Goal: Task Accomplishment & Management: Complete application form

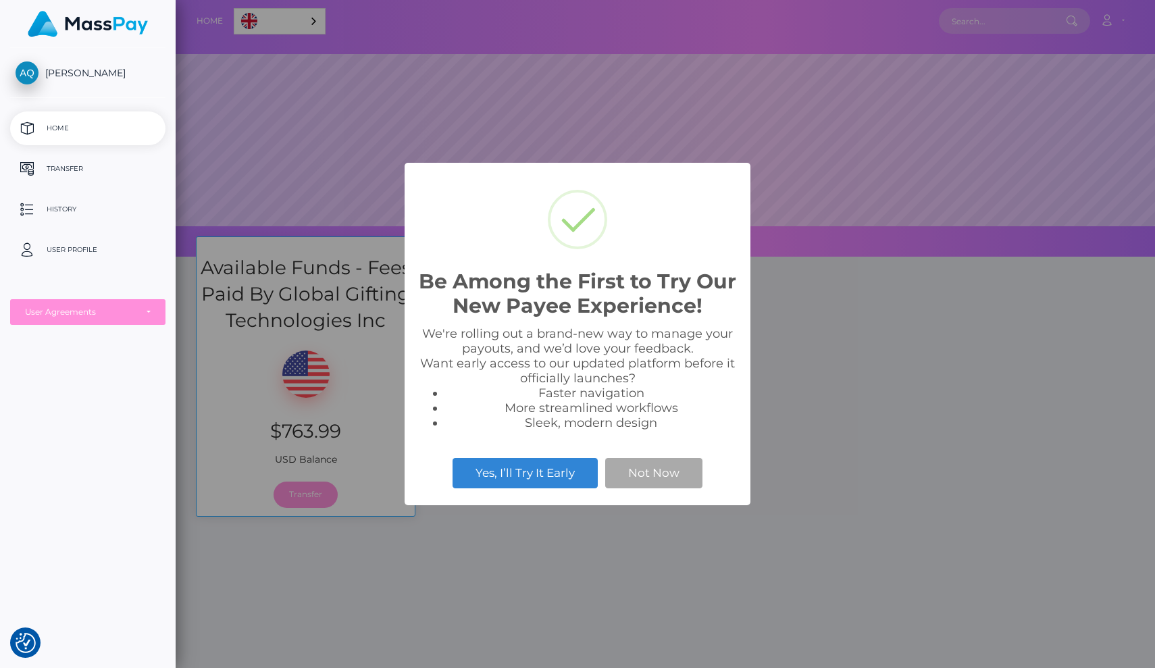
scroll to position [257, 979]
click at [642, 476] on button "Not Now" at bounding box center [653, 473] width 97 height 30
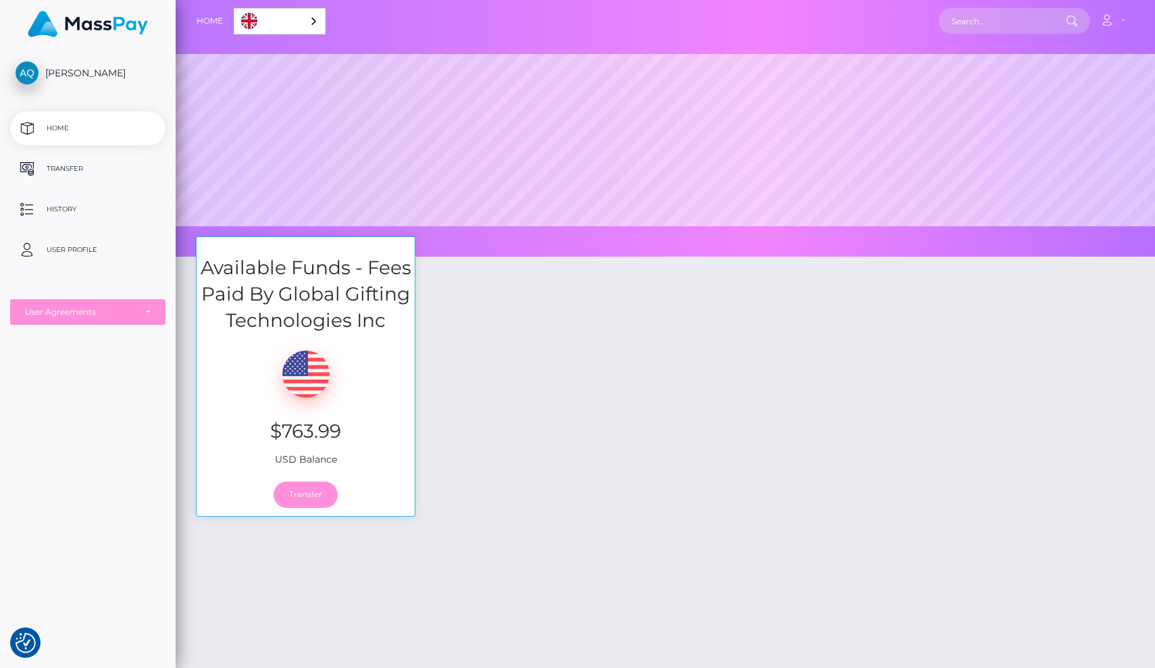
click at [58, 166] on p "Transfer" at bounding box center [88, 169] width 145 height 20
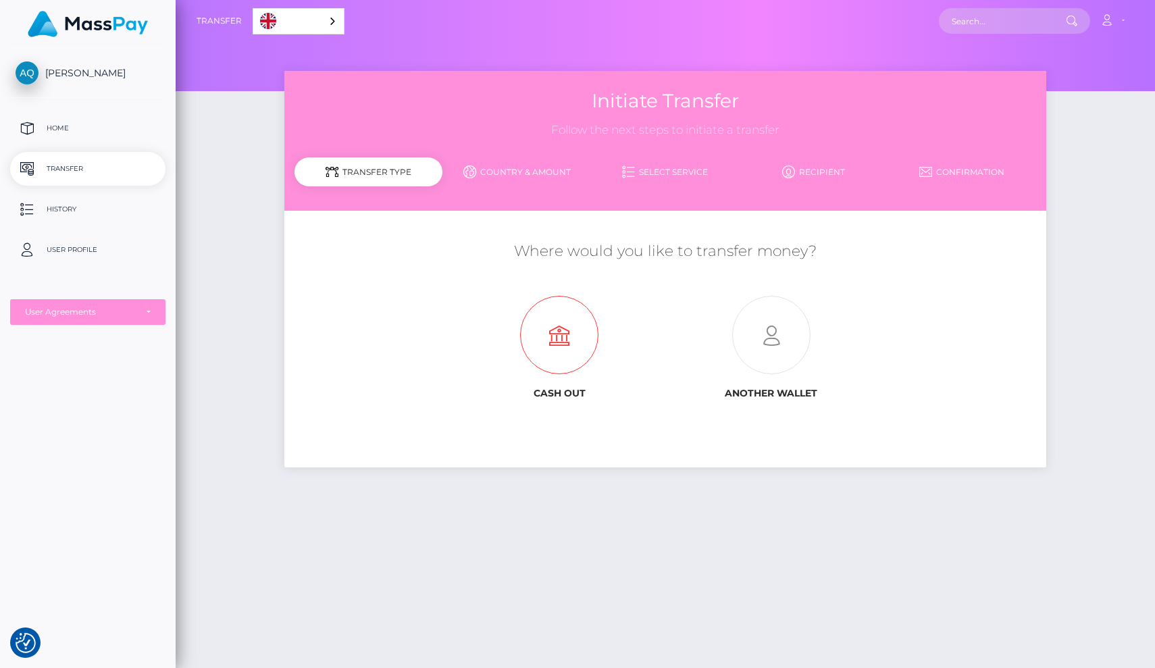
click at [575, 355] on icon at bounding box center [559, 336] width 211 height 78
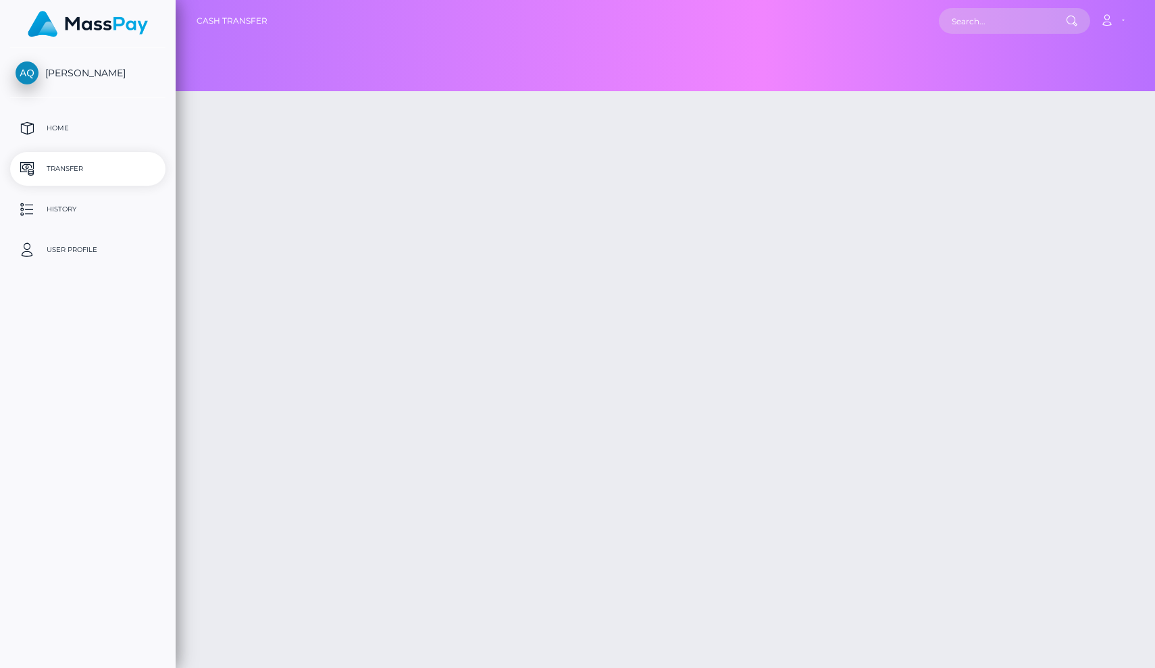
type input "763.99"
select select
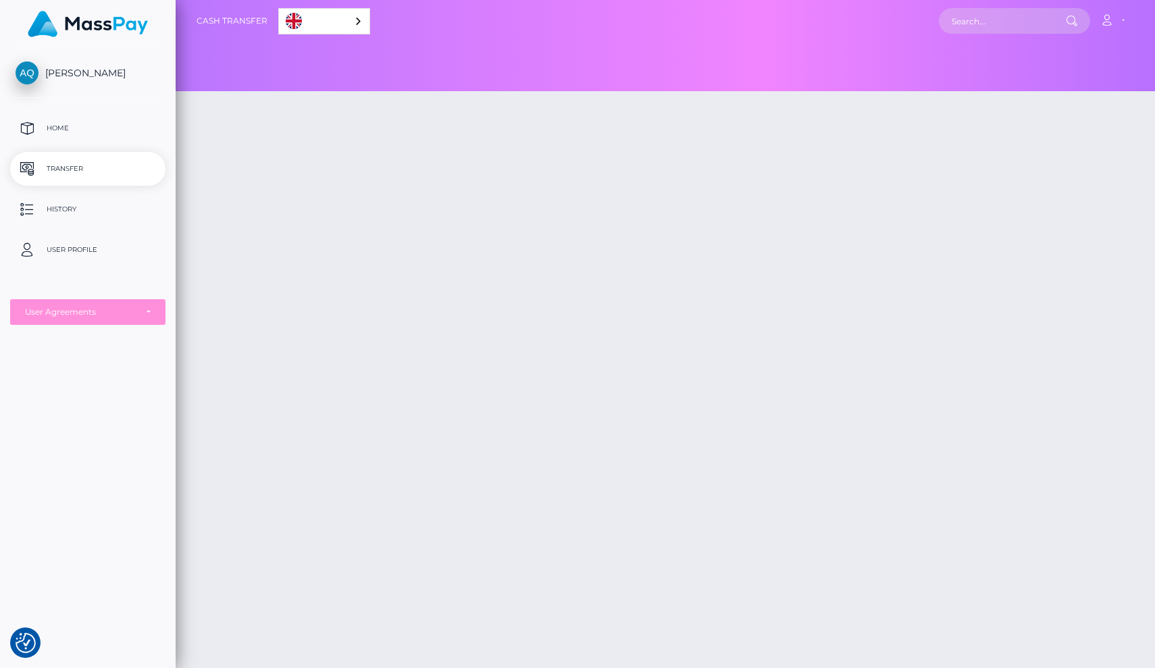
checkbox input "true"
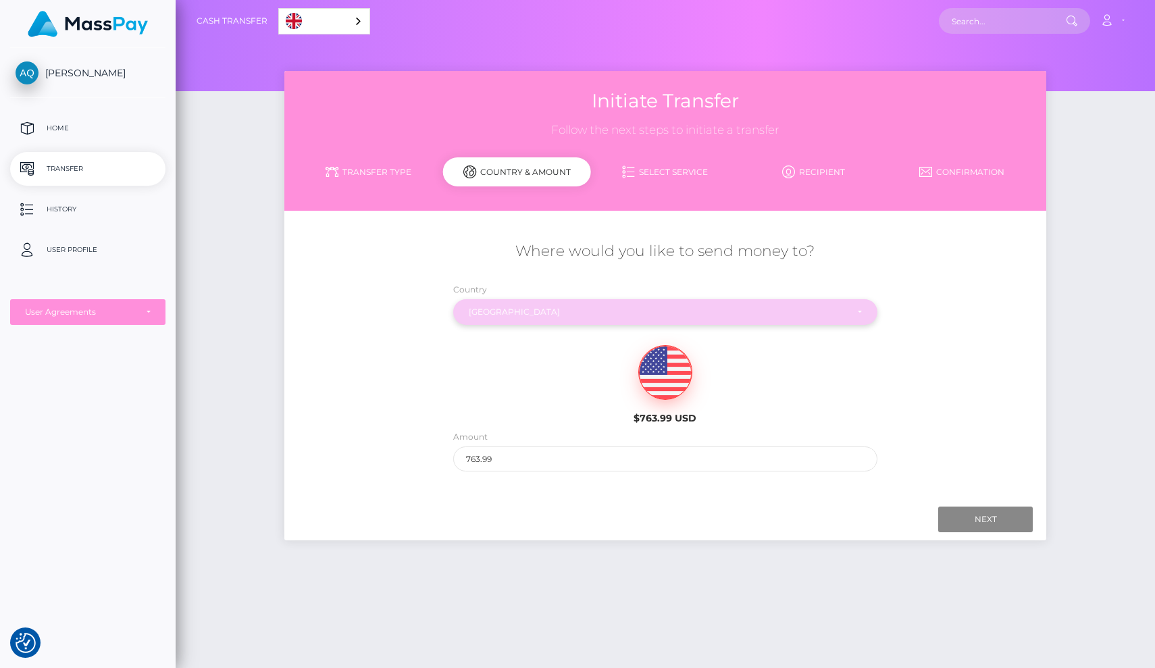
click at [742, 313] on div "[GEOGRAPHIC_DATA]" at bounding box center [658, 312] width 378 height 11
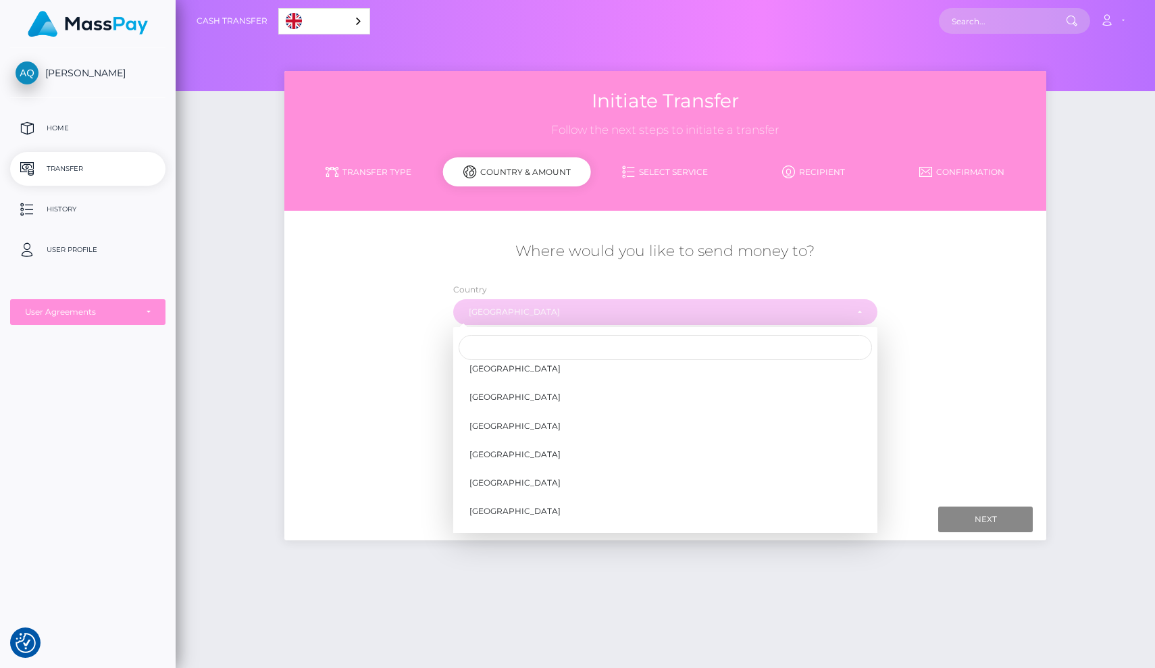
scroll to position [1017, 0]
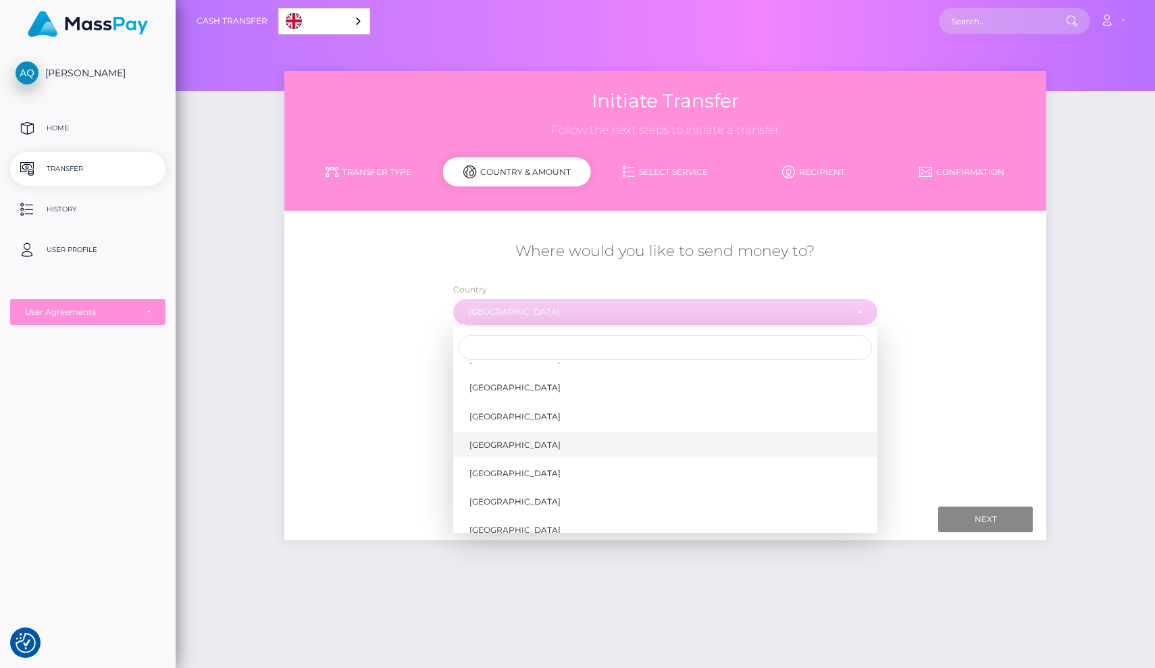
click at [574, 432] on link "[GEOGRAPHIC_DATA]" at bounding box center [665, 444] width 424 height 25
select select "CAN"
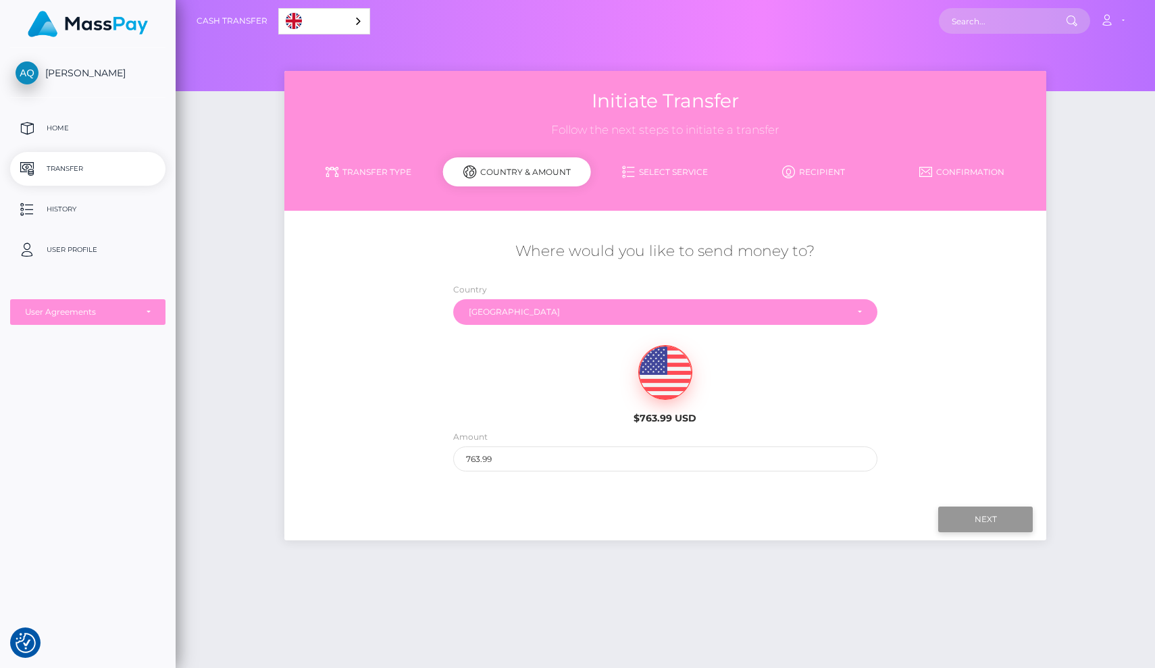
click at [961, 520] on input "Next" at bounding box center [985, 520] width 95 height 26
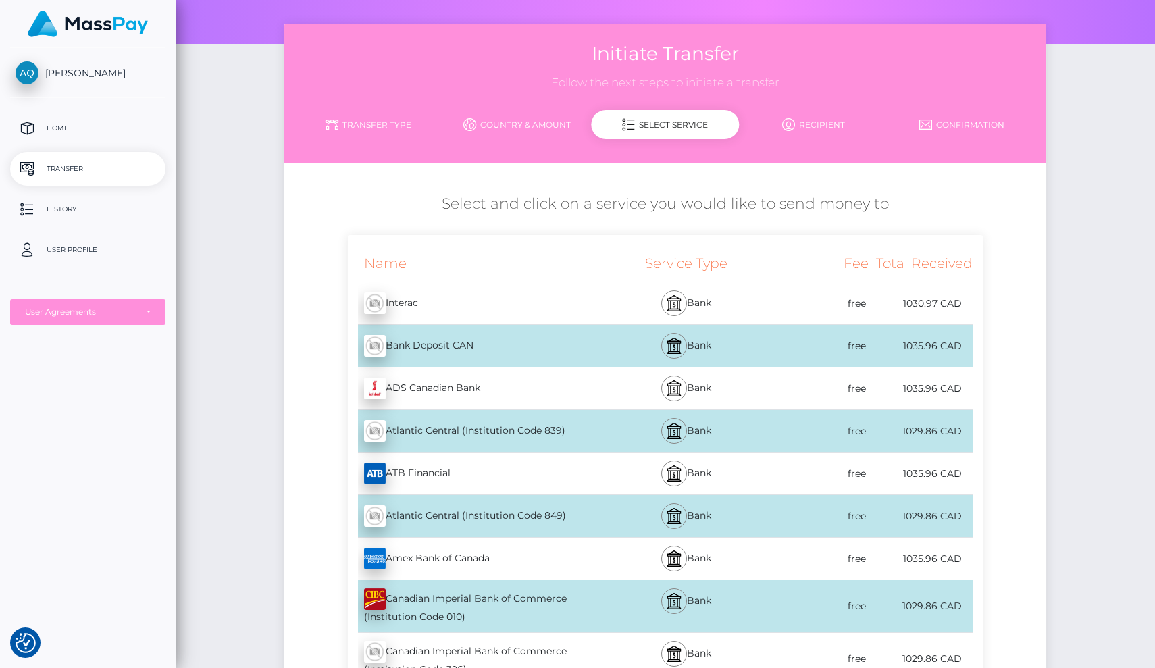
scroll to position [50, 0]
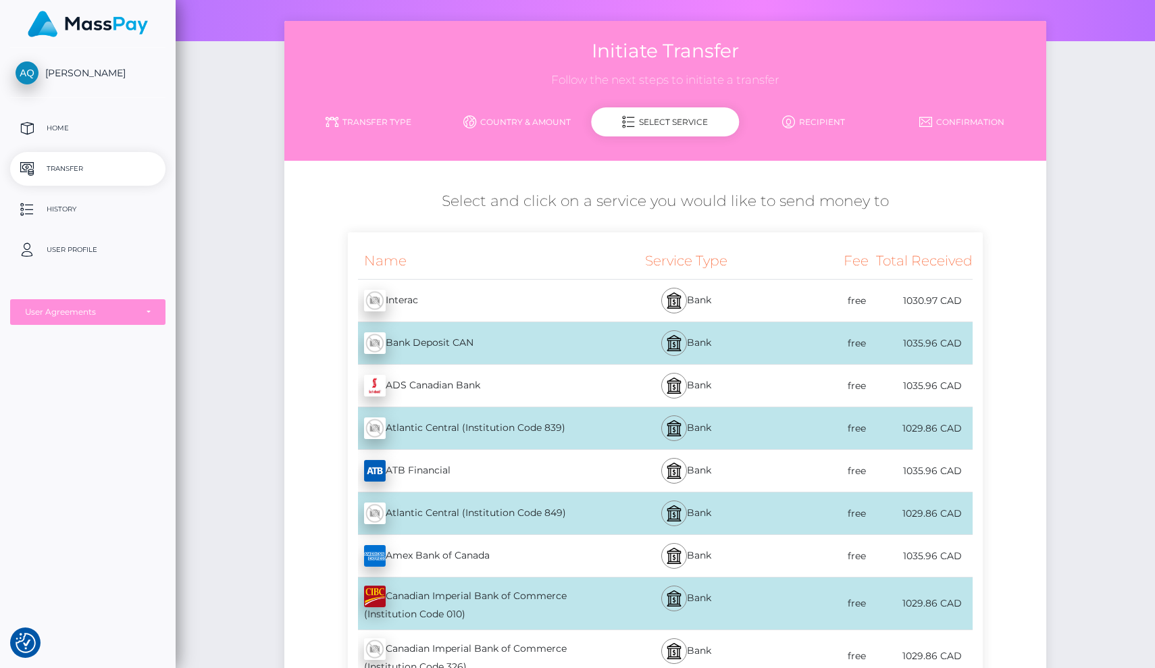
click at [843, 299] on div "free" at bounding box center [817, 301] width 104 height 30
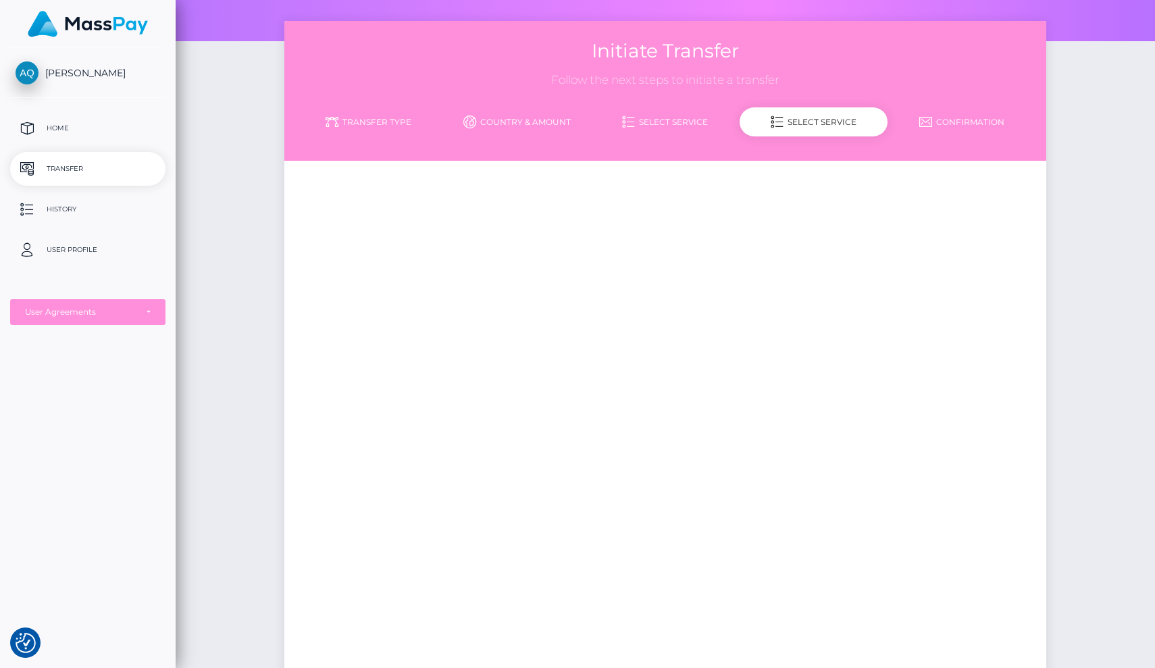
scroll to position [0, 0]
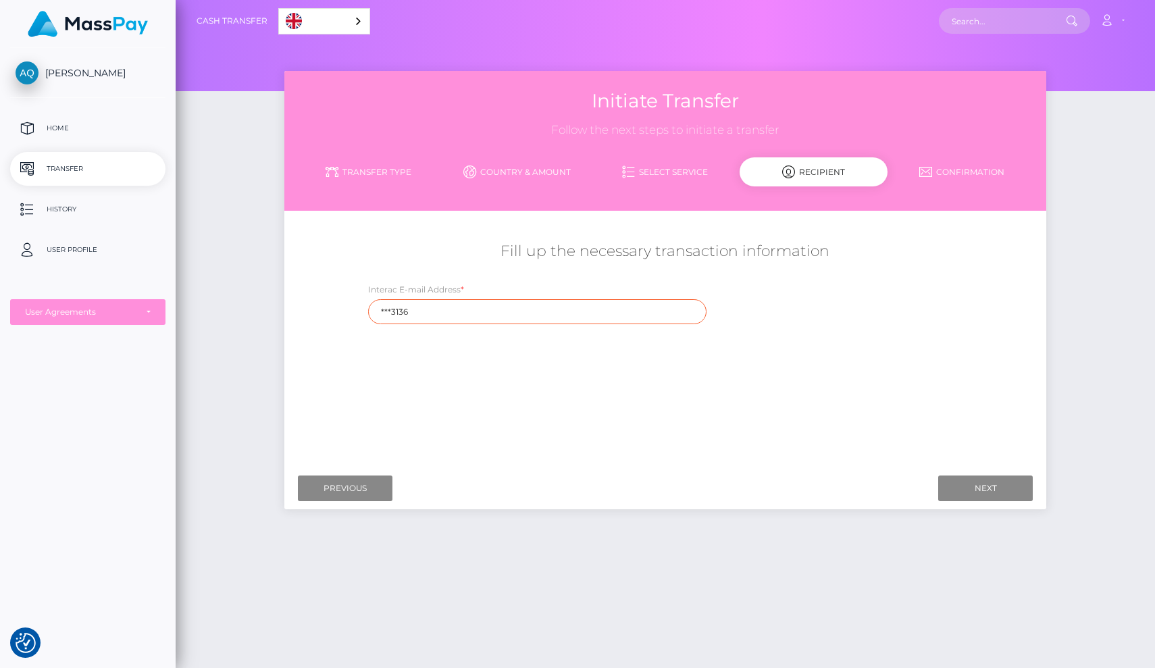
click at [646, 311] on input "***3136" at bounding box center [537, 311] width 338 height 25
type input "*"
type input "alexandraquint1997@gmail.com"
click at [996, 488] on input "Next" at bounding box center [985, 489] width 95 height 26
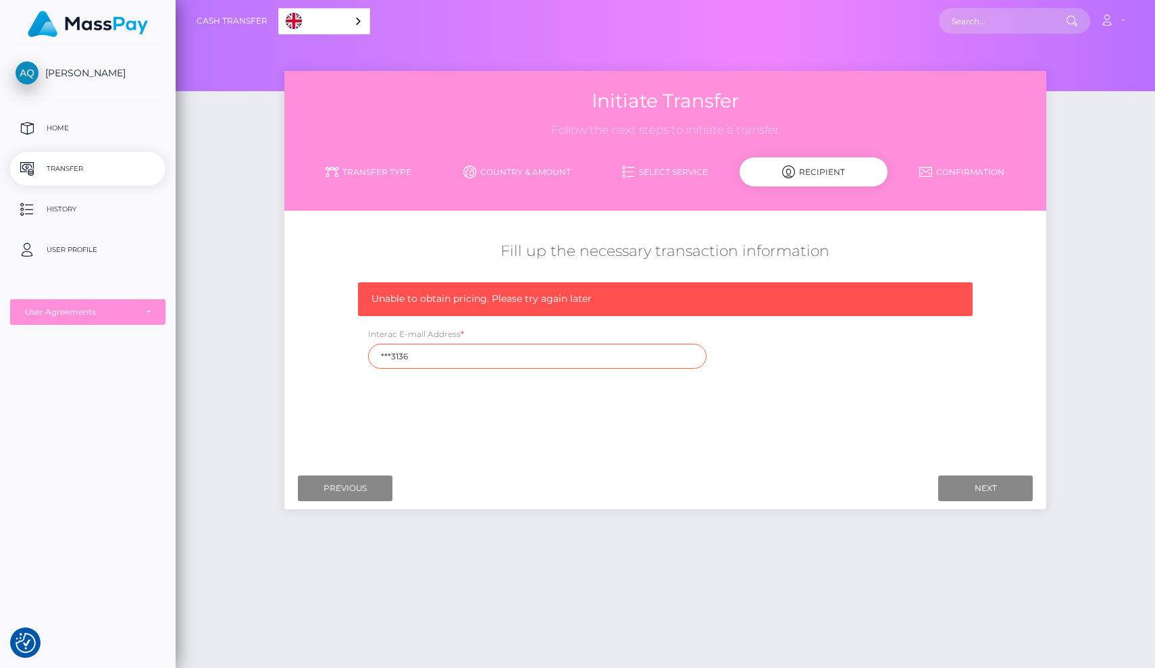
click at [613, 349] on input "***3136" at bounding box center [537, 356] width 338 height 25
click at [609, 351] on input "***3136" at bounding box center [537, 356] width 338 height 25
type input "*"
type input "alexandra"
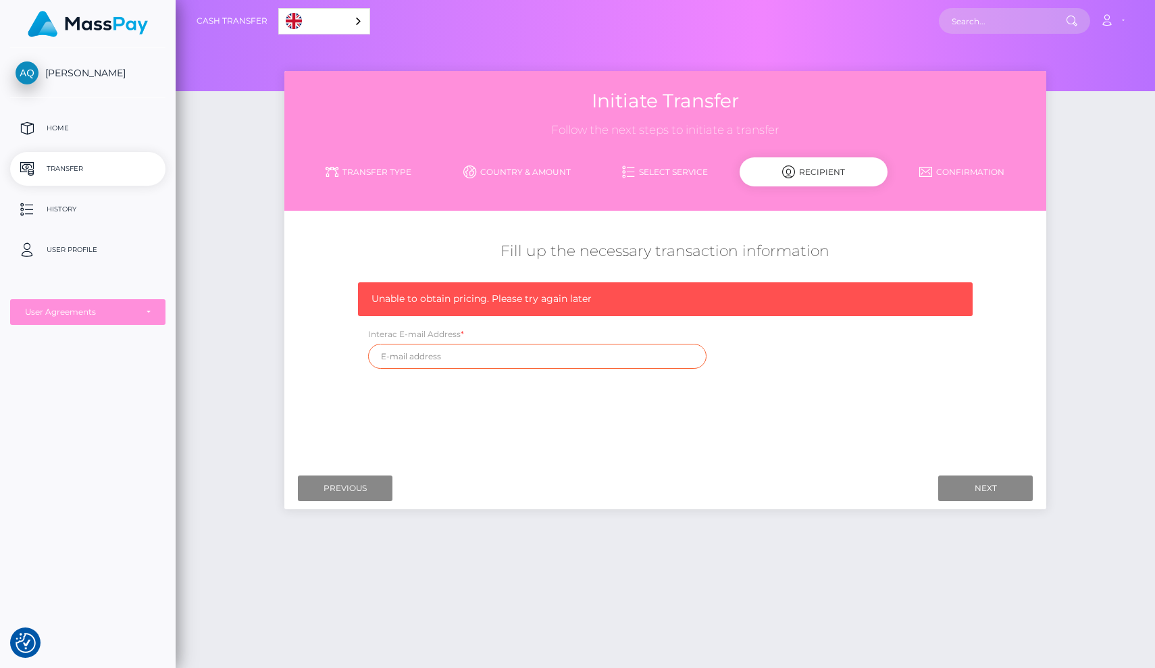
type input "alexandraquint1997@gmail.com"
click at [979, 509] on div "Initiate Transfer Follow the next steps to initiate a transfer Transfer Type Co…" at bounding box center [665, 297] width 762 height 452
click at [980, 494] on input "Next" at bounding box center [985, 489] width 95 height 26
click at [57, 120] on p "Home" at bounding box center [88, 128] width 145 height 20
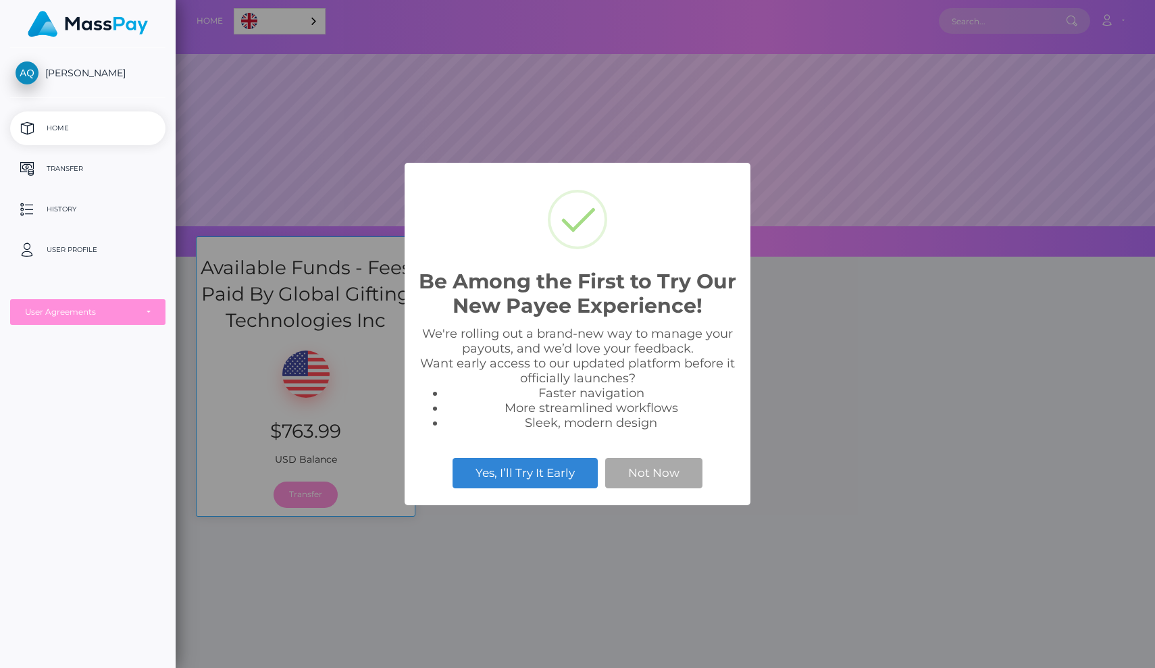
scroll to position [257, 979]
click at [644, 478] on button "Not Now" at bounding box center [653, 473] width 97 height 30
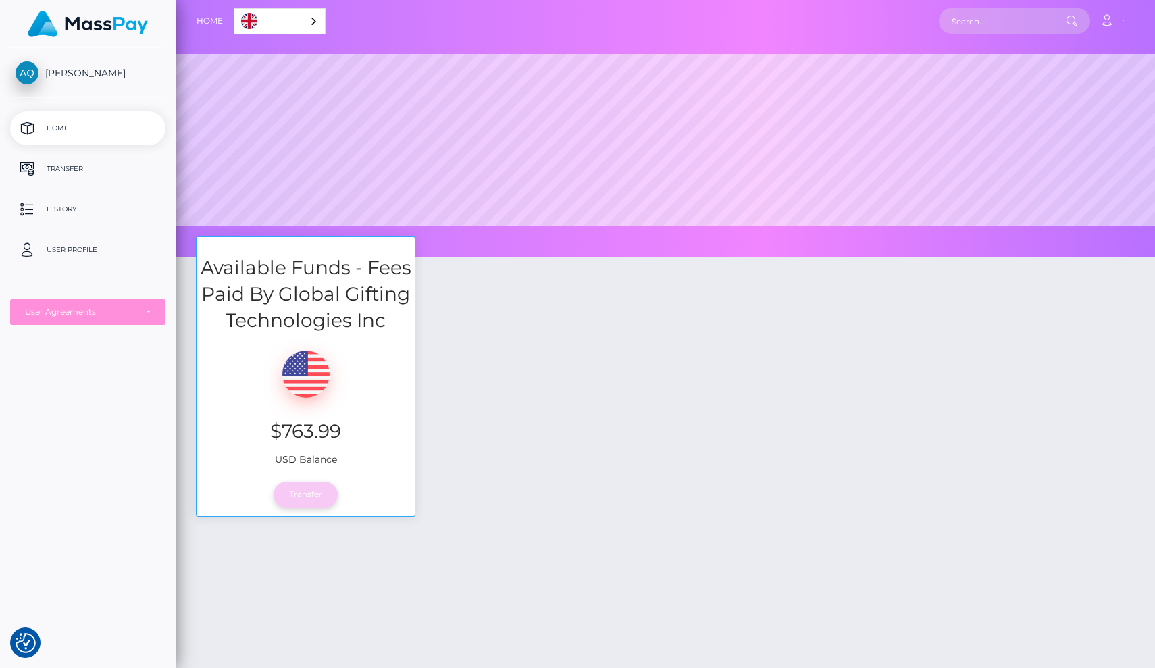
click at [304, 496] on link "Transfer" at bounding box center [306, 495] width 64 height 26
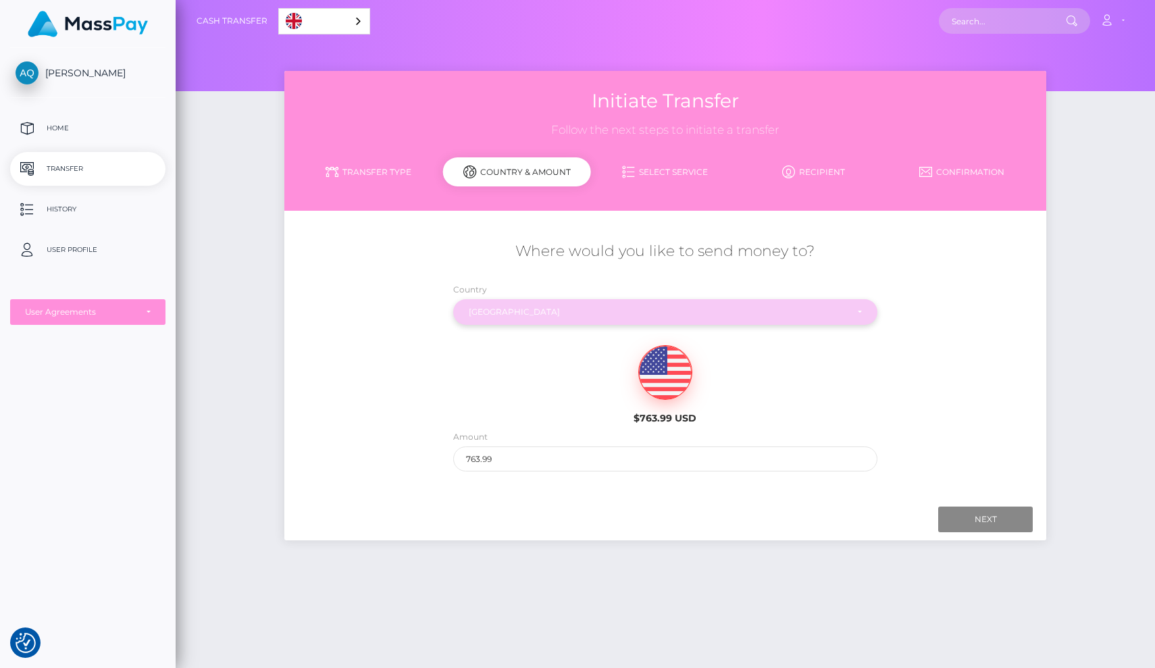
click at [600, 321] on div "Canada" at bounding box center [665, 312] width 424 height 26
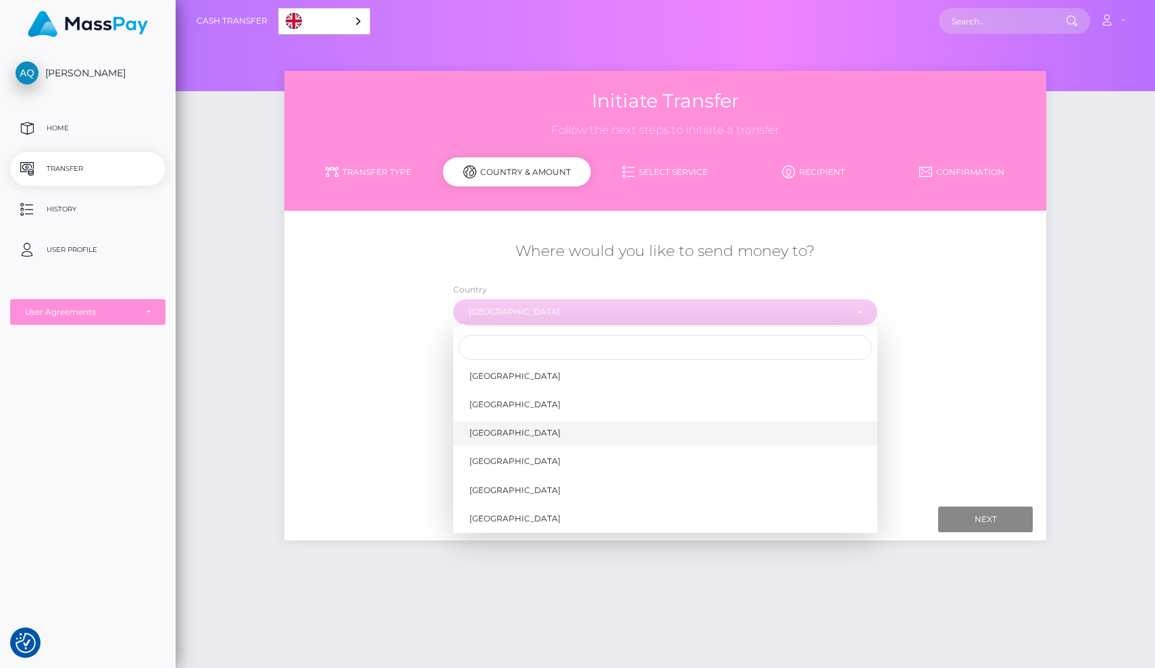
scroll to position [954, 0]
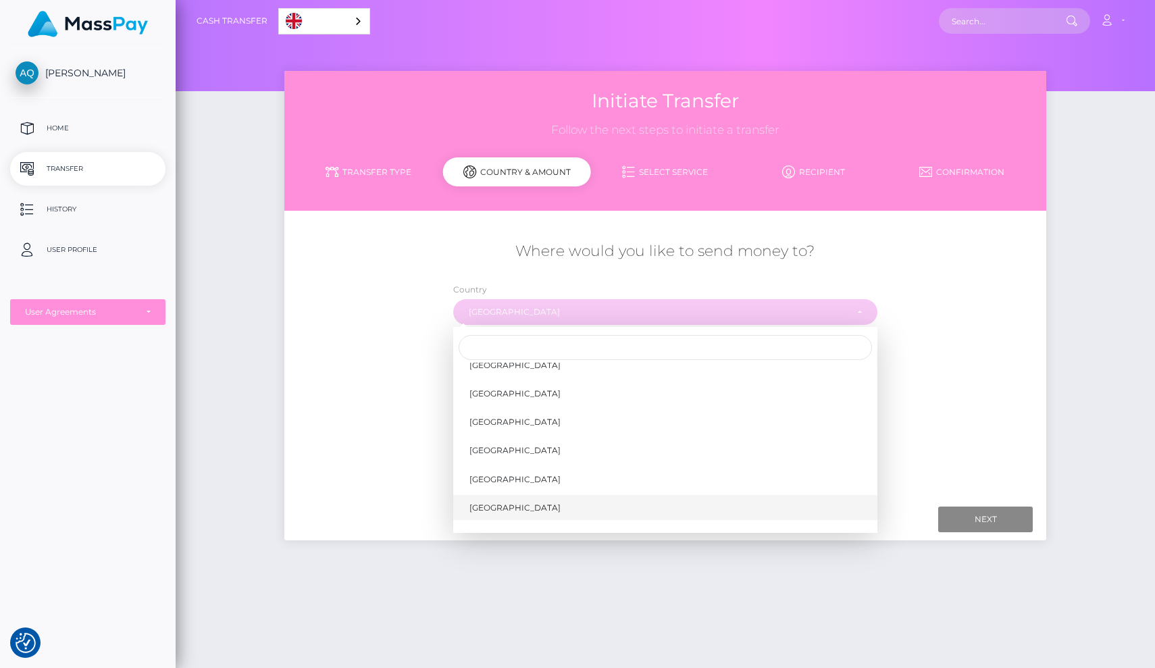
click at [534, 495] on link "[GEOGRAPHIC_DATA]" at bounding box center [665, 507] width 424 height 25
select select "CAN"
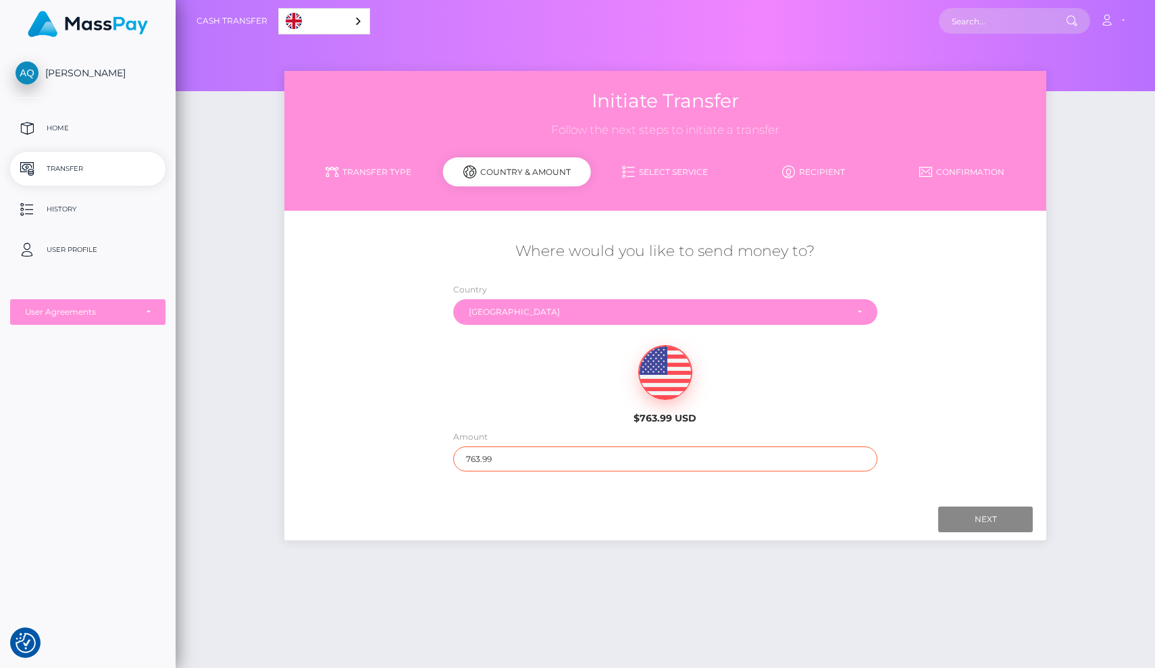
click at [525, 457] on input "763.99" at bounding box center [665, 458] width 424 height 25
click at [967, 519] on input "Next" at bounding box center [985, 520] width 95 height 26
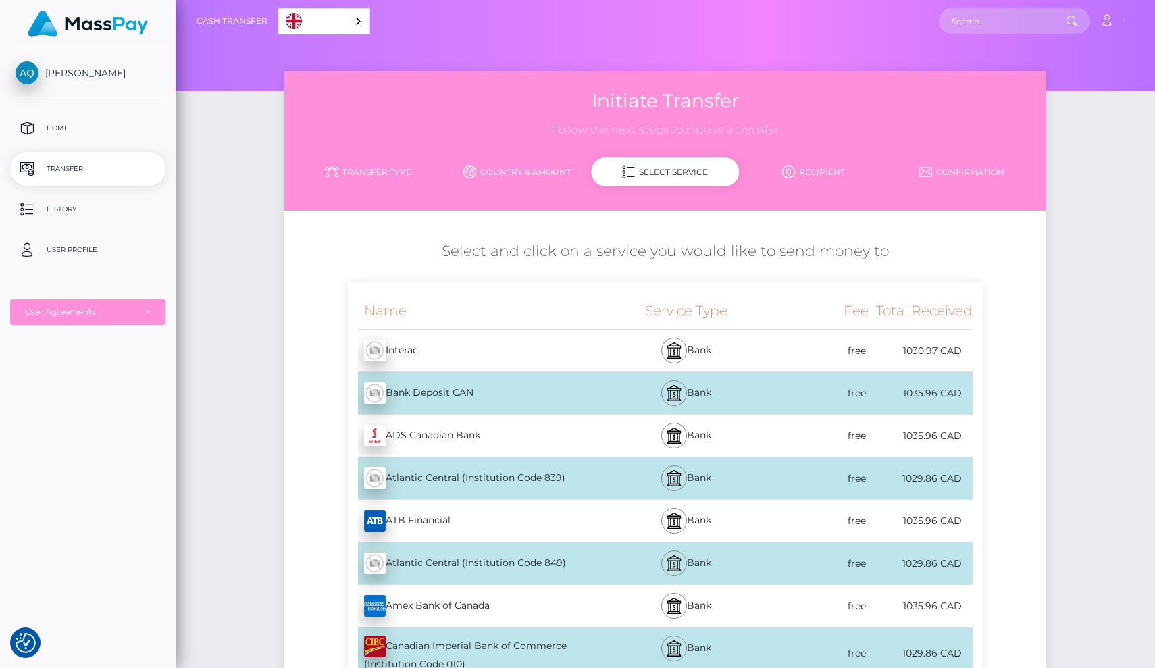
click at [827, 347] on div "free" at bounding box center [817, 351] width 104 height 30
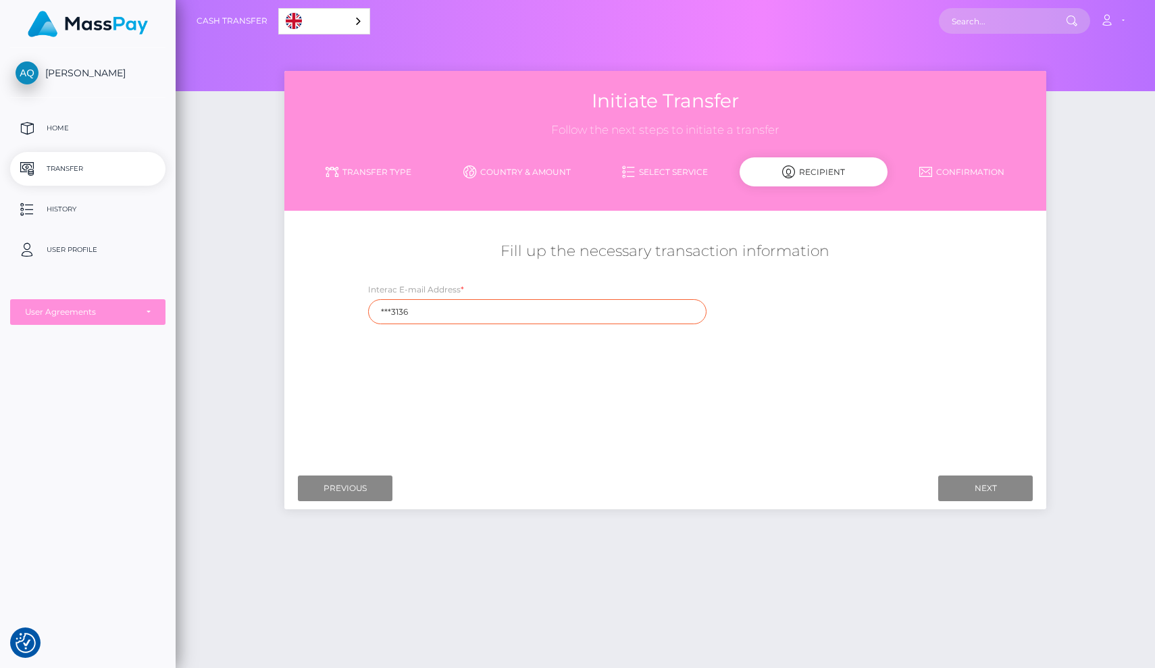
click at [437, 321] on input "***3136" at bounding box center [537, 311] width 338 height 25
type input "*"
type input "alexandraquint1997@gmail.com"
click at [588, 391] on div "Where would you like to send money to? Country Abkhazia Afghanistan Albania Alg…" at bounding box center [666, 341] width 742 height 240
click at [966, 486] on input "Next" at bounding box center [985, 489] width 95 height 26
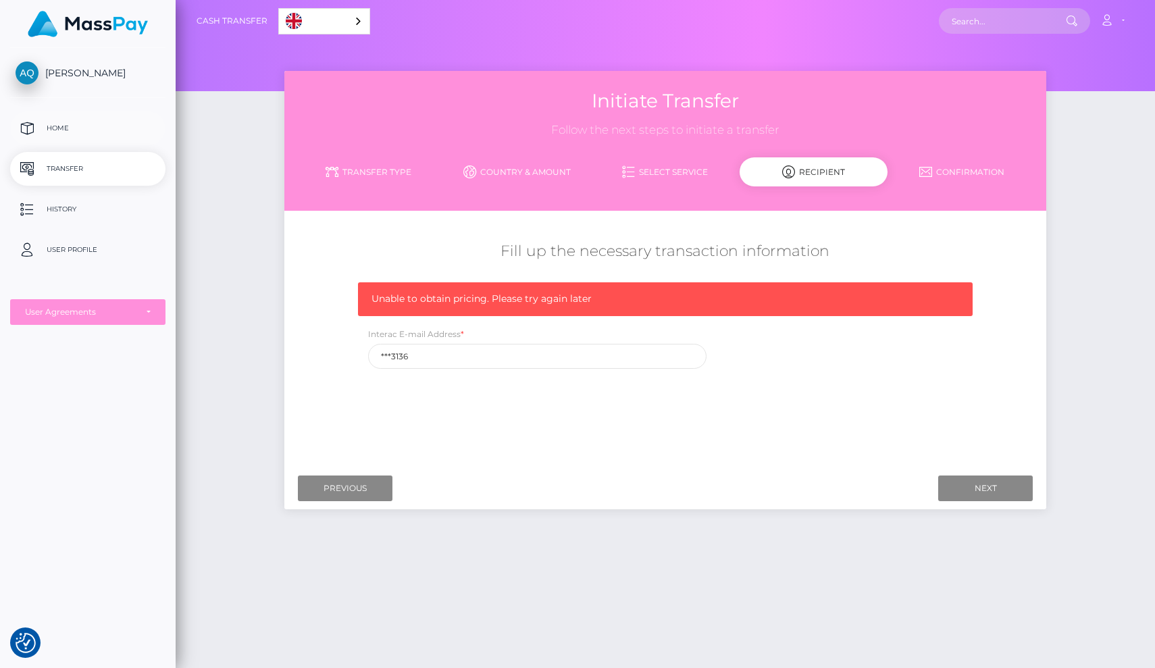
click at [80, 136] on p "Home" at bounding box center [88, 128] width 145 height 20
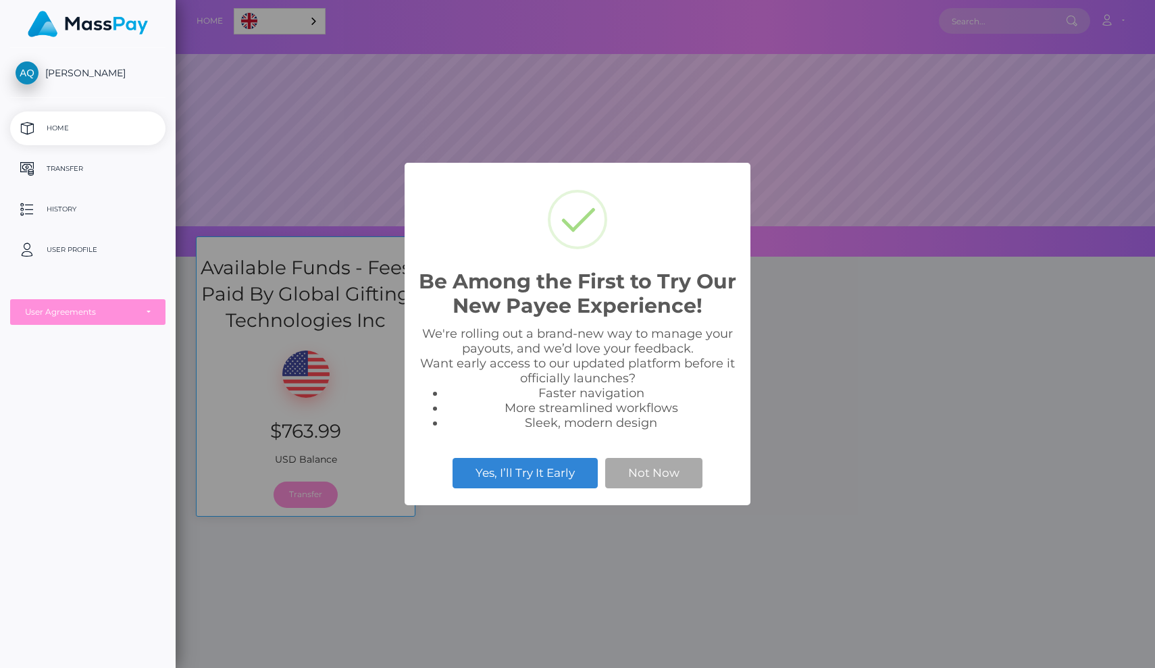
scroll to position [257, 979]
click at [636, 463] on button "Not Now" at bounding box center [653, 473] width 97 height 30
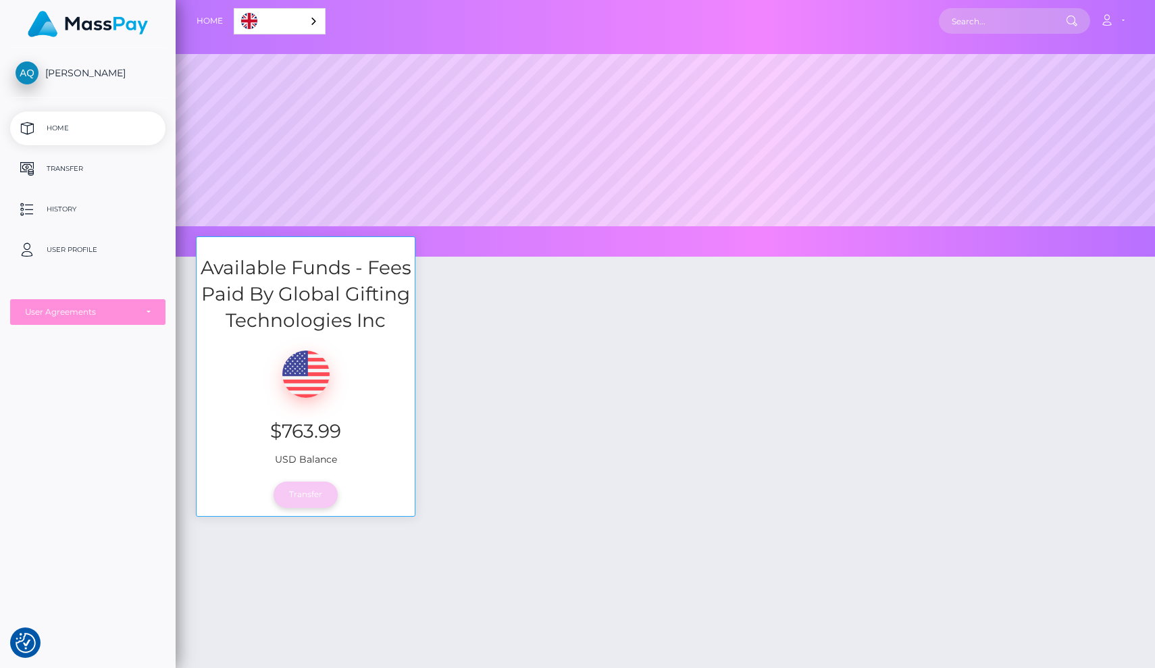
click at [311, 497] on link "Transfer" at bounding box center [306, 495] width 64 height 26
